Goal: Check status: Check status

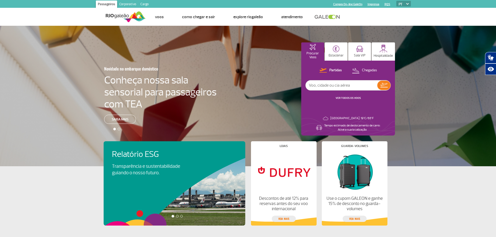
click at [250, 51] on div "Novidade no embarque doméstico Conheça nossa sala sensorial para passageiros co…" at bounding box center [248, 96] width 496 height 141
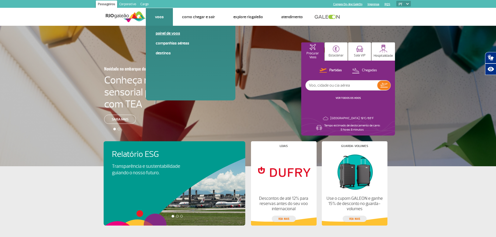
drag, startPoint x: 160, startPoint y: 15, endPoint x: 163, endPoint y: 35, distance: 20.3
click at [163, 26] on li "Voos Painel de voos Companhias Aéreas Destinos" at bounding box center [159, 17] width 27 height 18
click at [163, 35] on link "Painel de voos" at bounding box center [191, 33] width 70 height 6
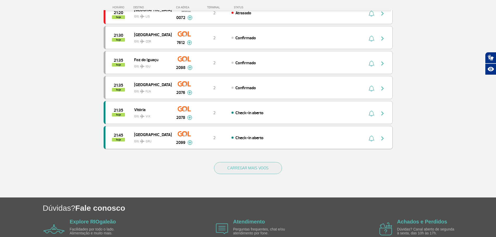
scroll to position [468, 0]
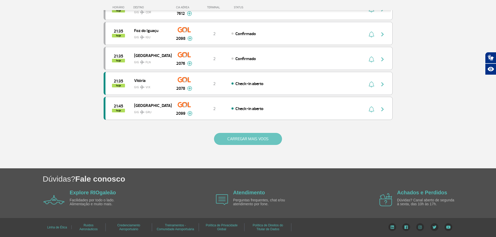
click at [252, 138] on button "CARREGAR MAIS VOOS" at bounding box center [248, 139] width 68 height 12
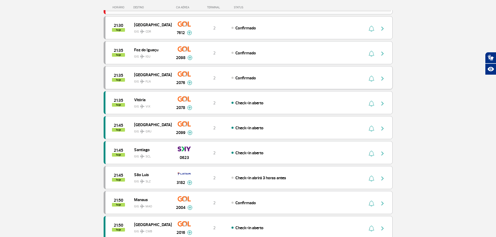
scroll to position [416, 0]
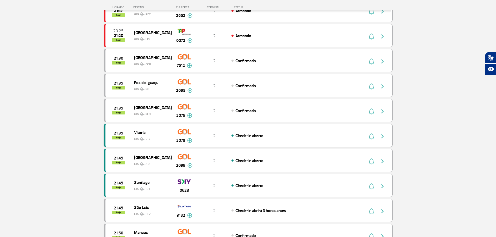
click at [255, 137] on span "Check-in aberto" at bounding box center [249, 135] width 28 height 5
